Goal: Contribute content: Contribute content

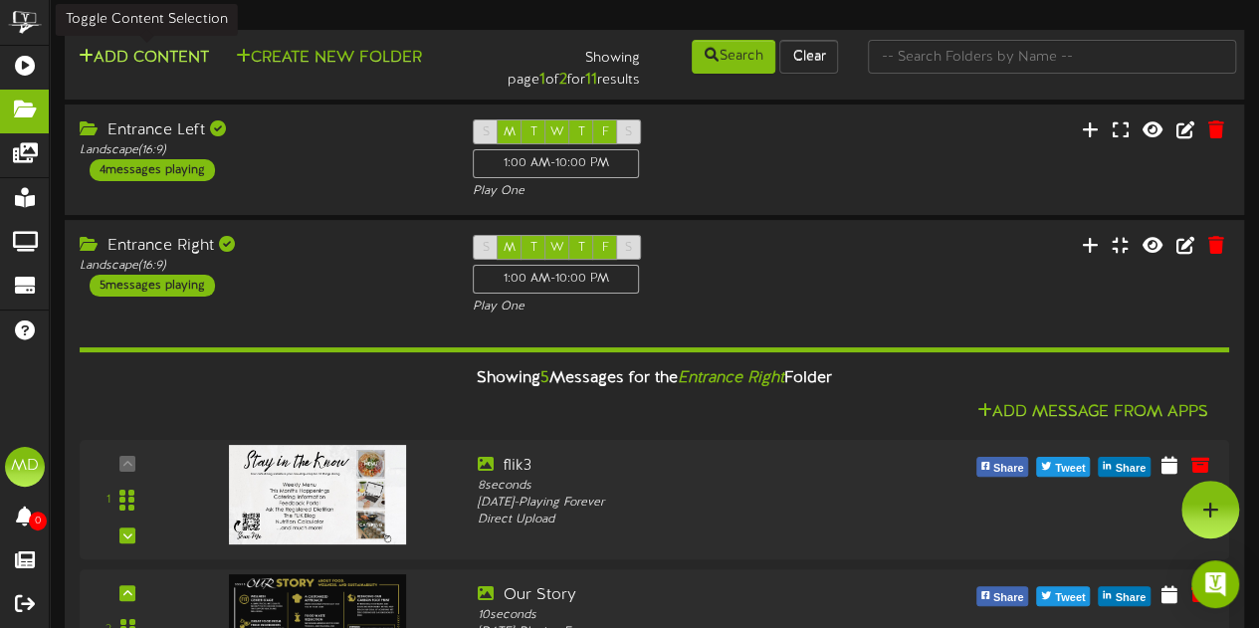
click at [156, 55] on button "Add Content" at bounding box center [144, 58] width 142 height 25
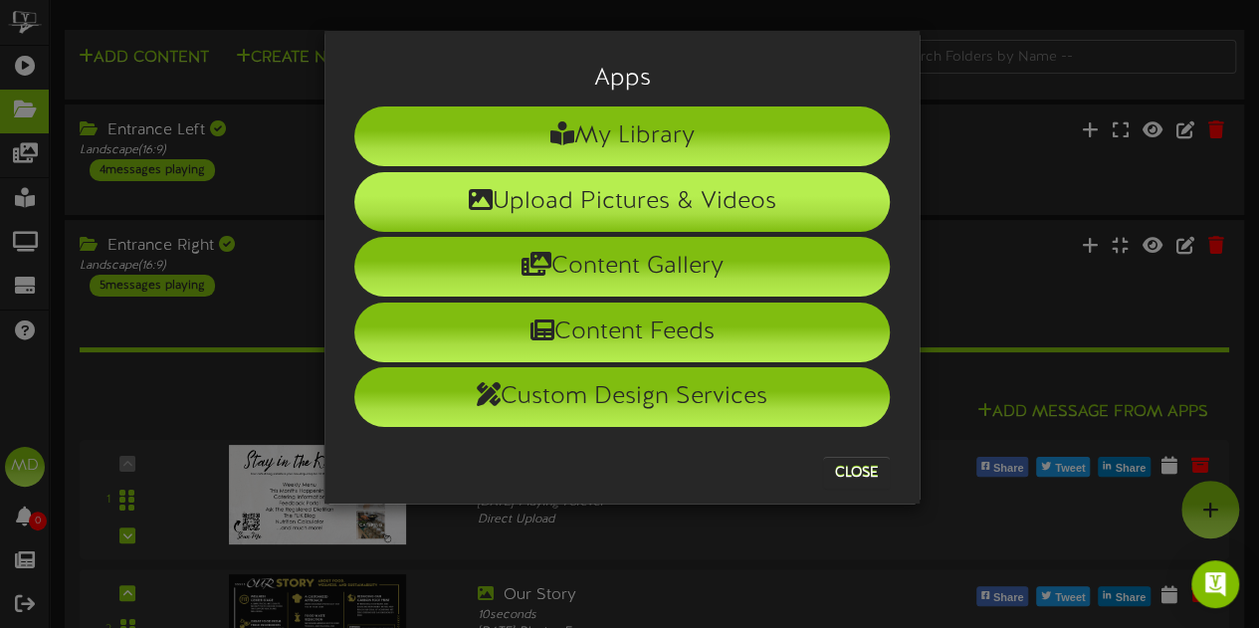
click at [653, 190] on li "Upload Pictures & Videos" at bounding box center [621, 202] width 535 height 60
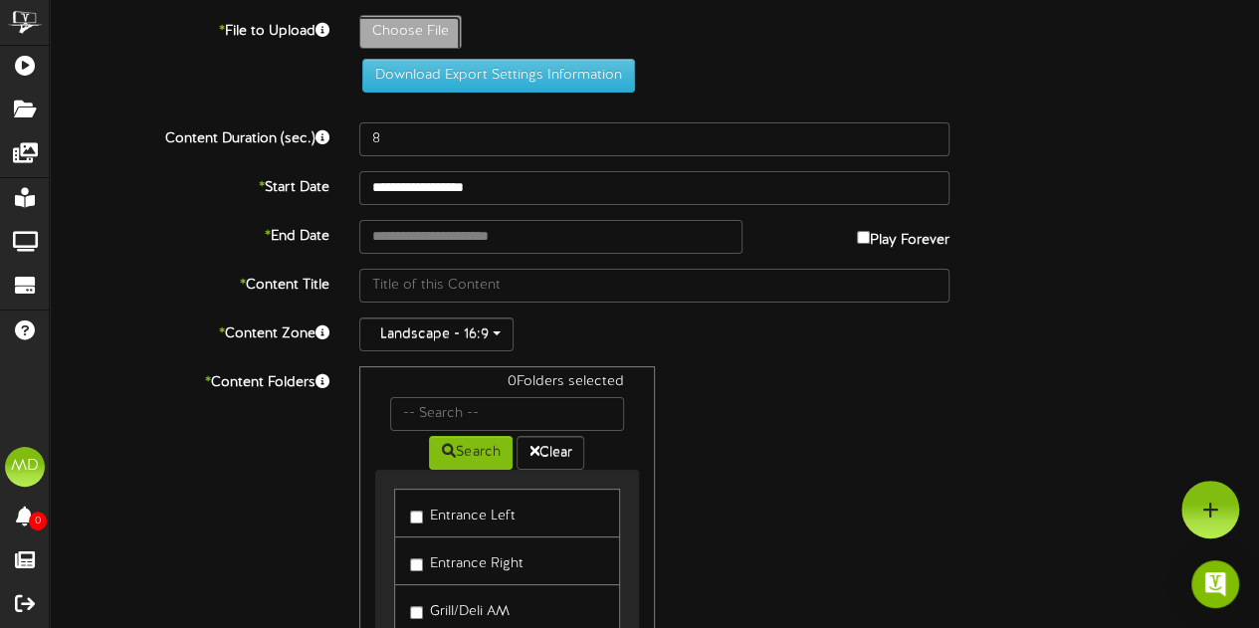
type input "**********"
type input "Seasonal091525"
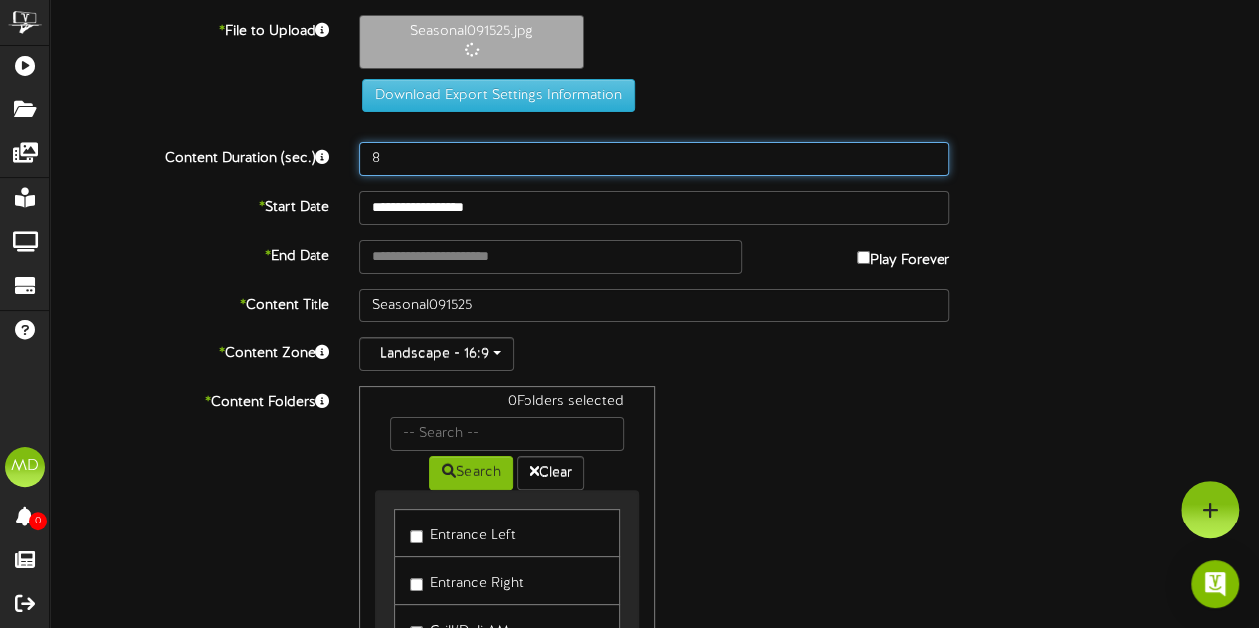
drag, startPoint x: 405, startPoint y: 160, endPoint x: 379, endPoint y: 156, distance: 26.2
click at [379, 156] on input "8" at bounding box center [654, 159] width 590 height 34
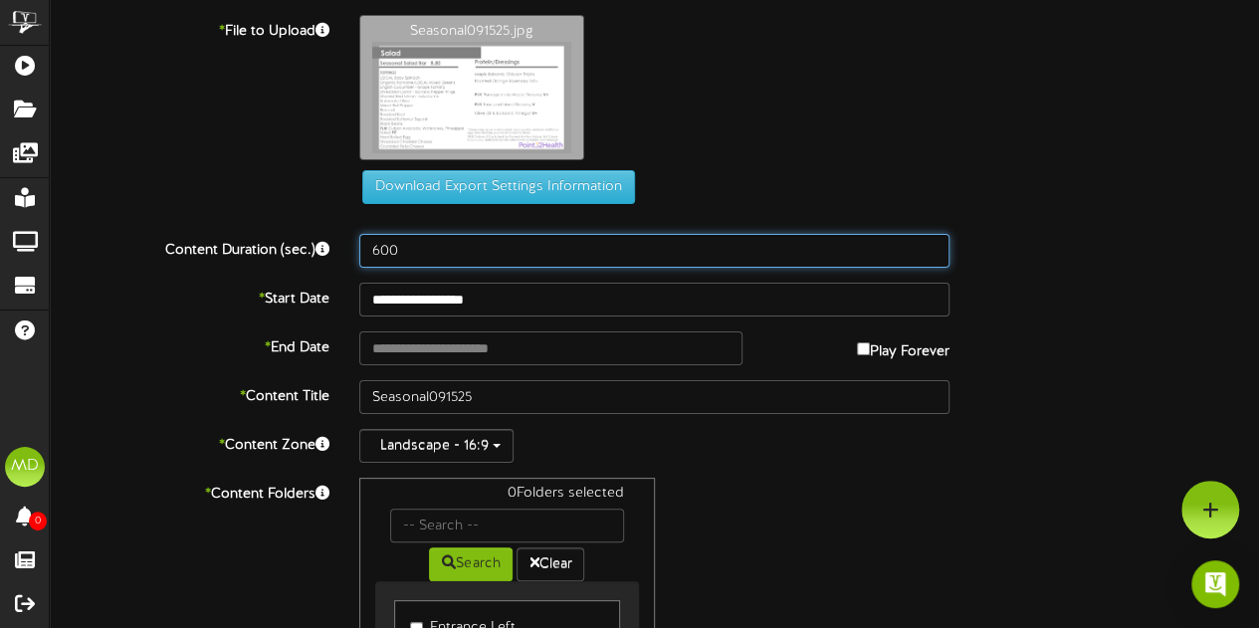
type input "600"
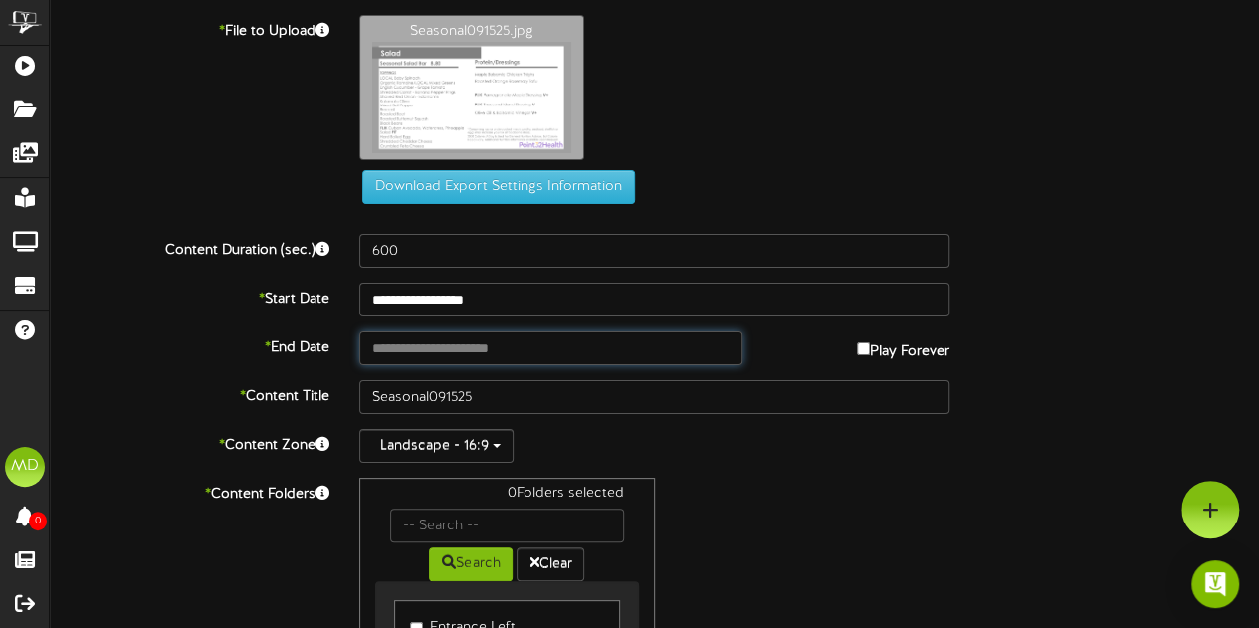
click at [432, 357] on input "text" at bounding box center [550, 348] width 383 height 34
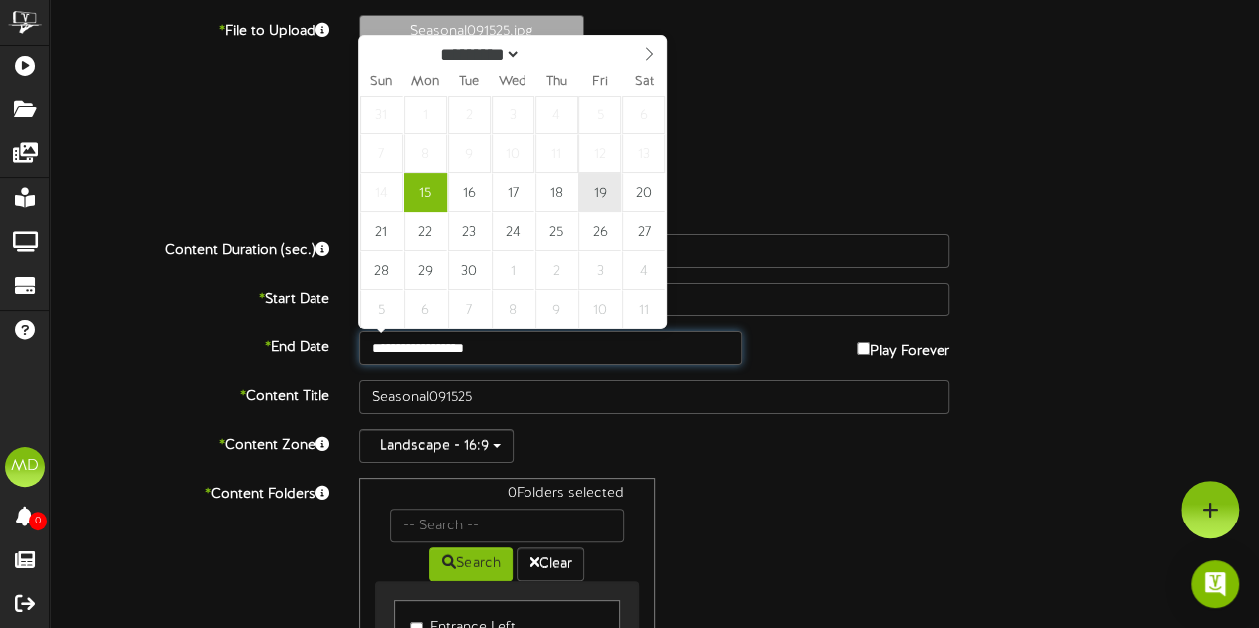
type input "**********"
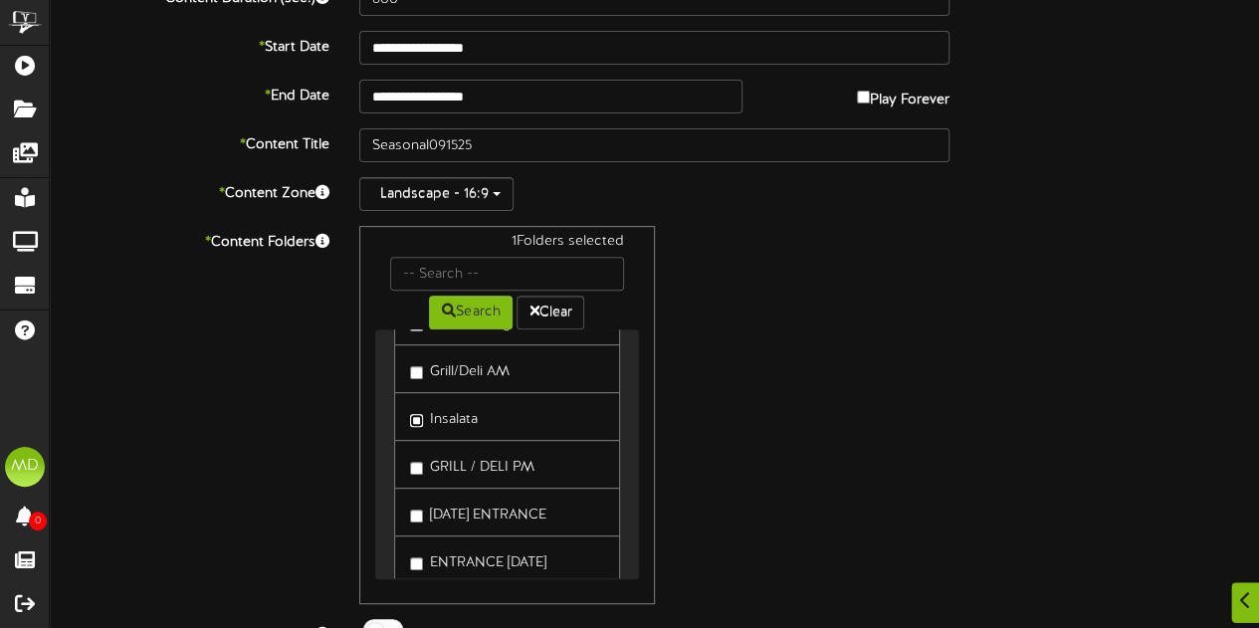
scroll to position [329, 0]
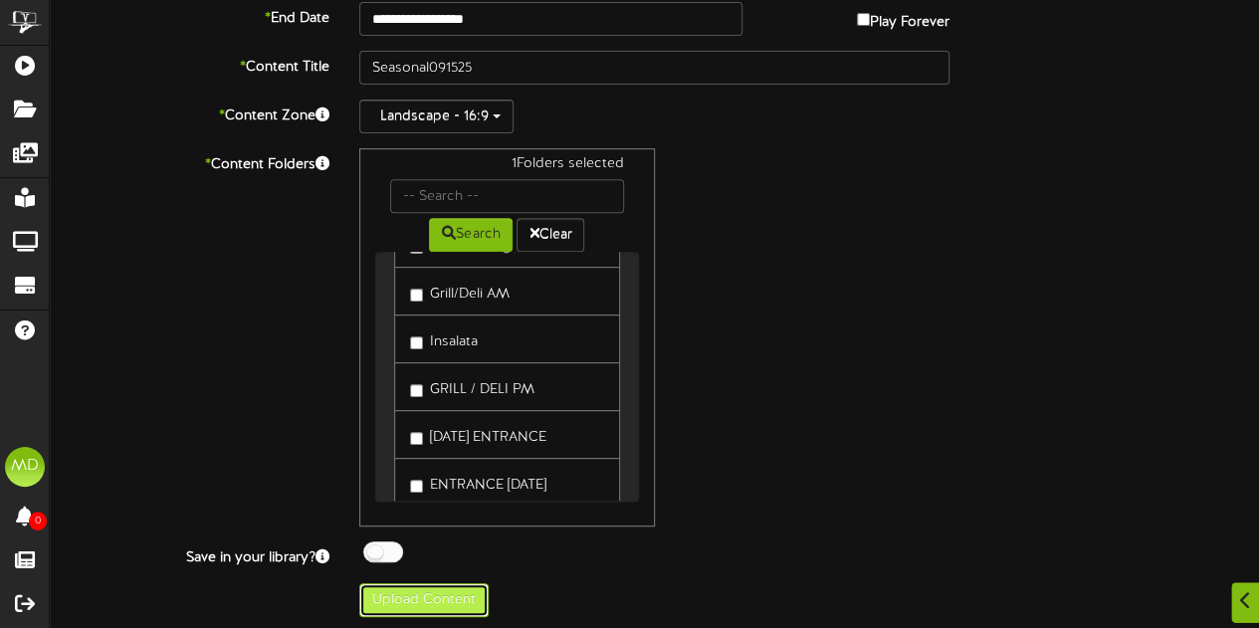
click at [427, 592] on button "Upload Content" at bounding box center [423, 600] width 129 height 34
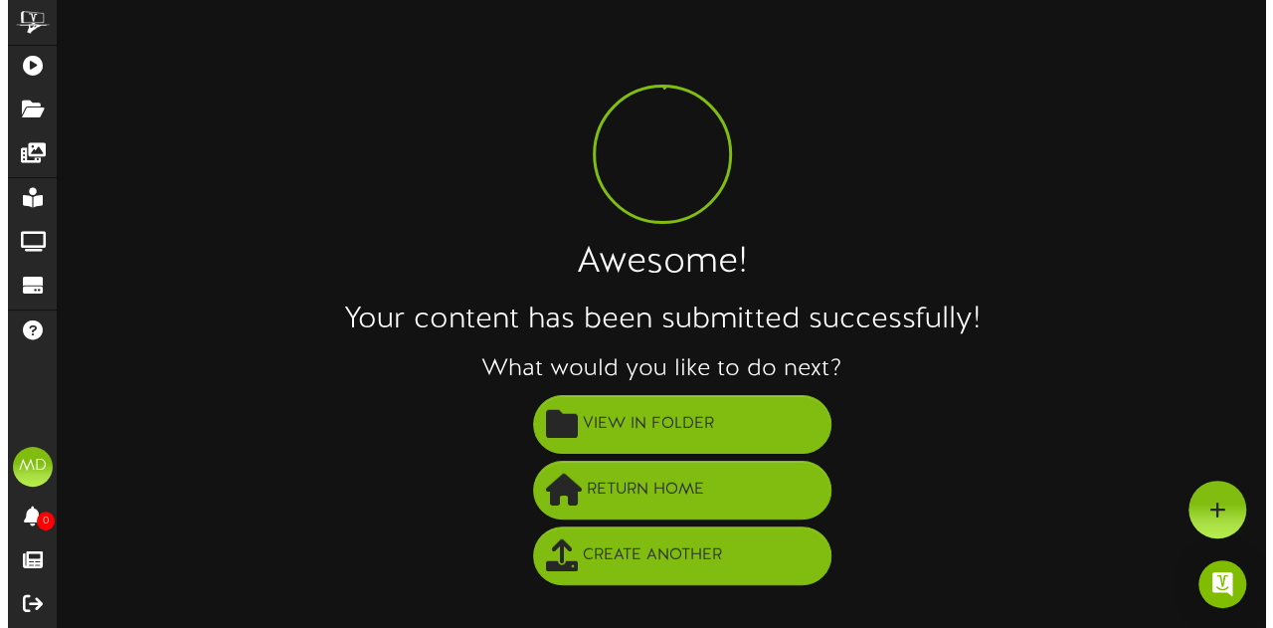
scroll to position [0, 0]
